Goal: Navigation & Orientation: Find specific page/section

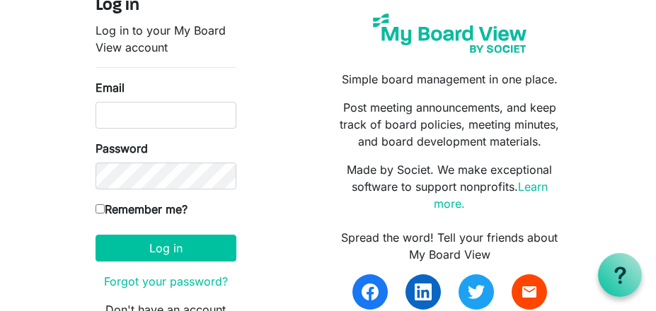
scroll to position [69, 0]
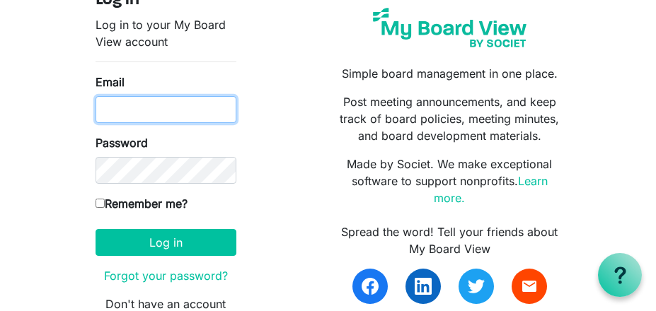
type input "sankari@miu.edu"
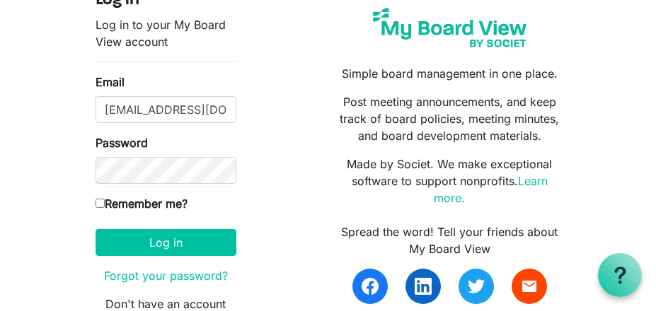
click at [98, 199] on input "Remember me?" at bounding box center [99, 203] width 9 height 9
checkbox input "true"
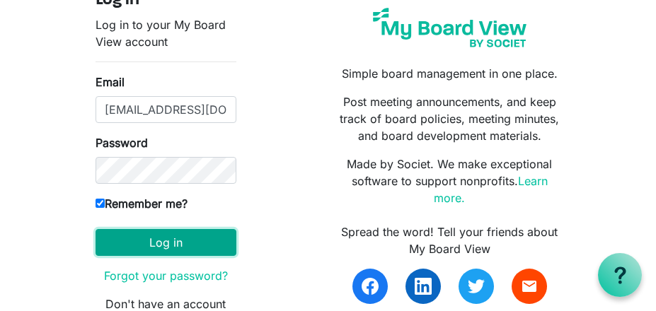
click at [120, 231] on button "Log in" at bounding box center [165, 242] width 141 height 27
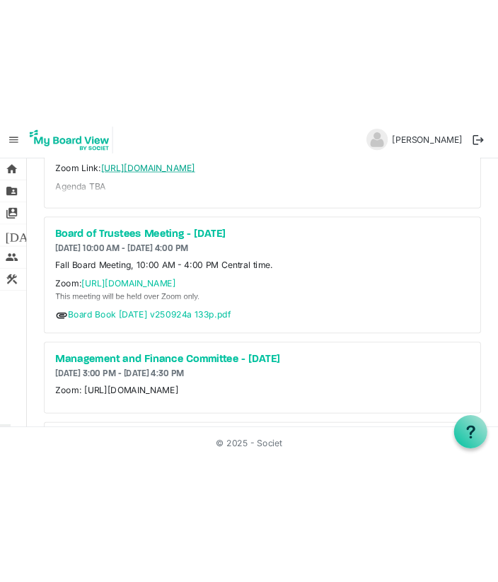
scroll to position [361, 0]
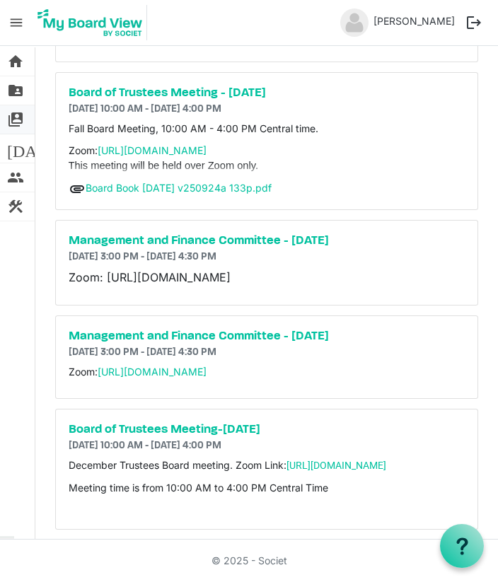
click at [18, 117] on span "switch_account" at bounding box center [15, 119] width 17 height 28
